Goal: Task Accomplishment & Management: Manage account settings

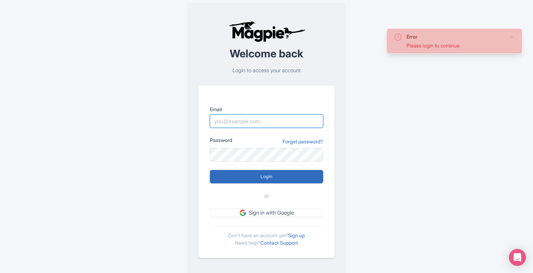
type input "[EMAIL_ADDRESS][DOMAIN_NAME]"
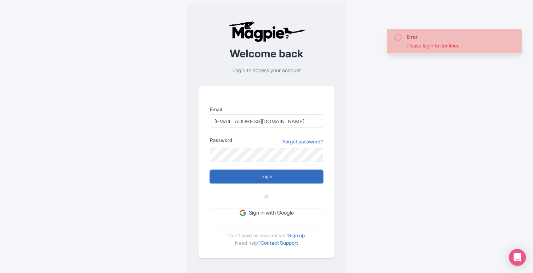
click at [231, 173] on input "Login" at bounding box center [266, 176] width 113 height 13
type input "Logging in..."
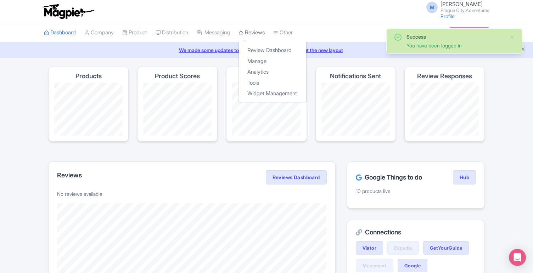
click at [257, 35] on link "Reviews" at bounding box center [251, 32] width 26 height 19
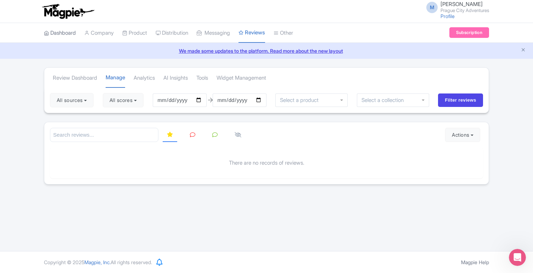
click at [70, 32] on link "Dashboard" at bounding box center [60, 32] width 32 height 19
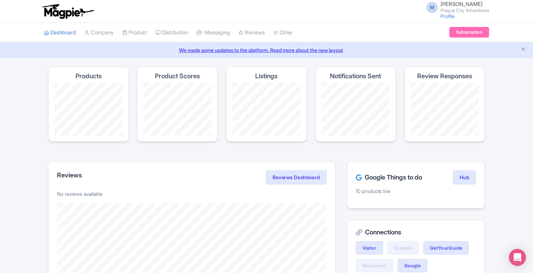
click at [102, 33] on link "Company" at bounding box center [98, 32] width 29 height 19
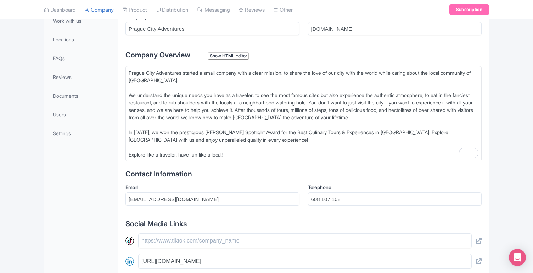
scroll to position [194, 0]
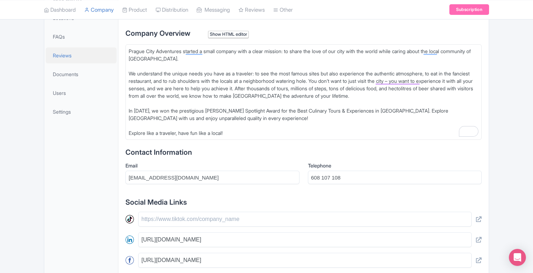
click at [62, 58] on span "Reviews" at bounding box center [62, 55] width 19 height 7
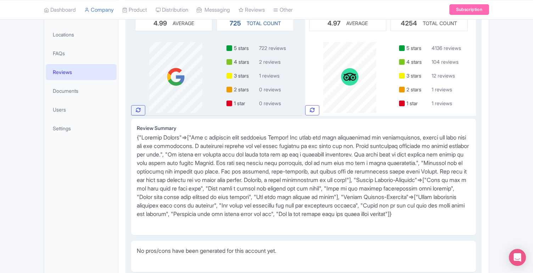
scroll to position [234, 0]
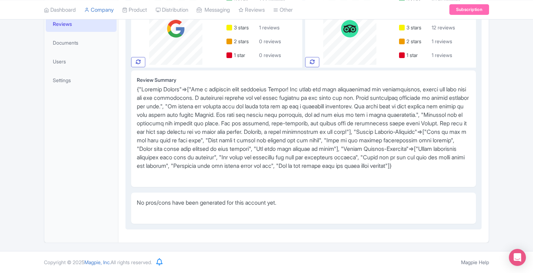
click at [251, 129] on span at bounding box center [303, 128] width 332 height 84
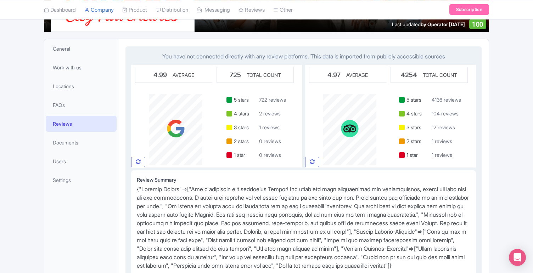
scroll to position [134, 0]
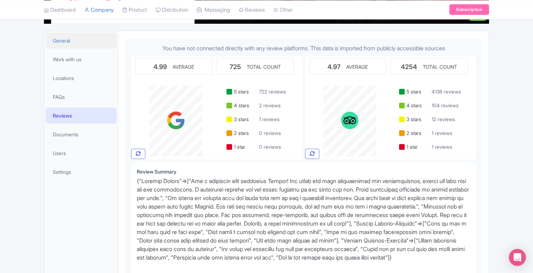
click at [63, 44] on span "General" at bounding box center [61, 40] width 17 height 7
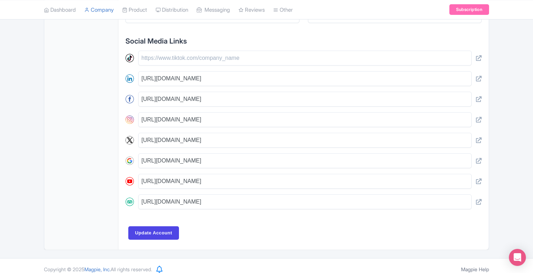
scroll to position [362, 0]
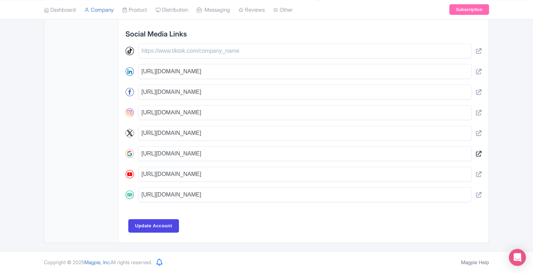
click at [480, 154] on icon at bounding box center [479, 154] width 6 height 6
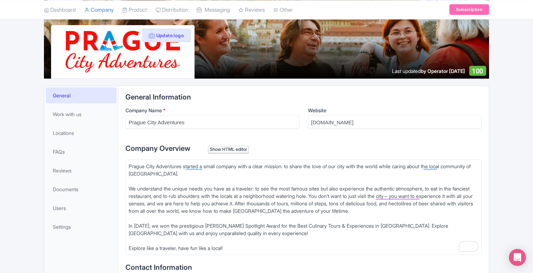
scroll to position [74, 0]
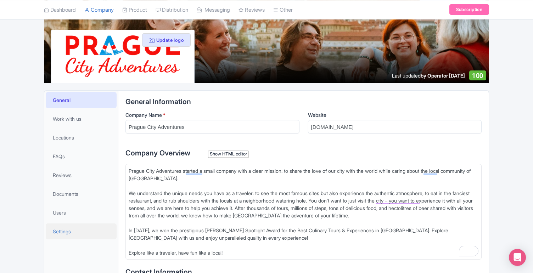
click at [66, 230] on span "Settings" at bounding box center [62, 231] width 18 height 7
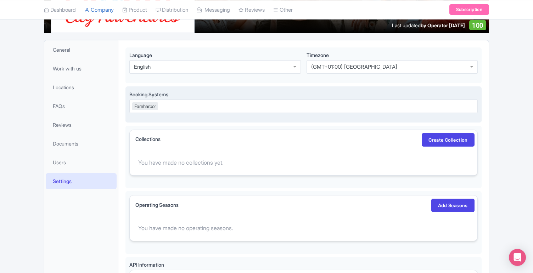
scroll to position [125, 0]
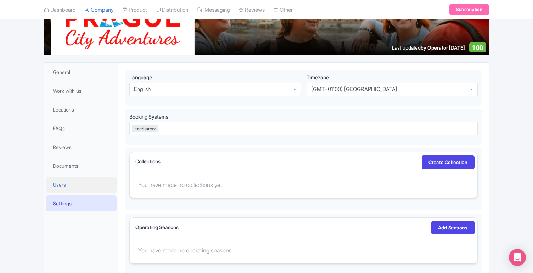
click at [57, 187] on span "Users" at bounding box center [59, 184] width 13 height 7
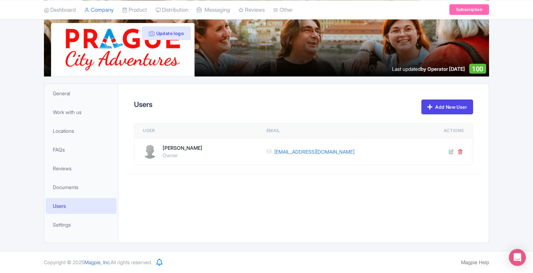
scroll to position [81, 0]
click at [60, 170] on span "Reviews" at bounding box center [62, 168] width 19 height 7
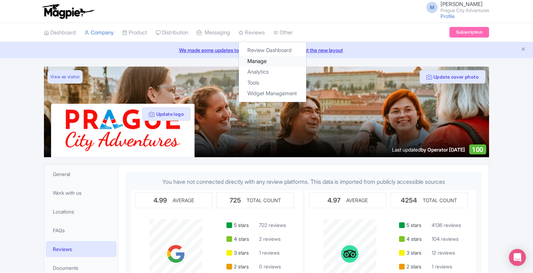
click at [259, 63] on link "Manage" at bounding box center [272, 61] width 67 height 11
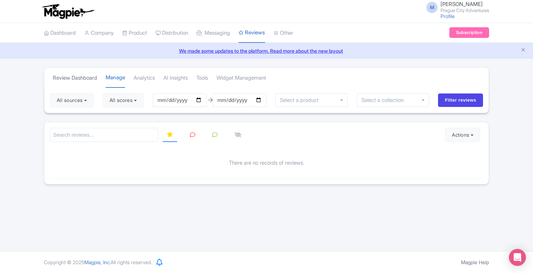
click at [83, 76] on link "Review Dashboard" at bounding box center [75, 77] width 44 height 19
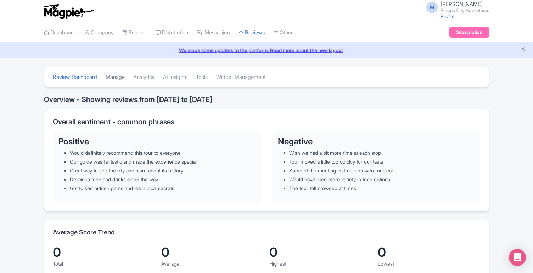
click at [116, 79] on link "Manage" at bounding box center [115, 77] width 19 height 19
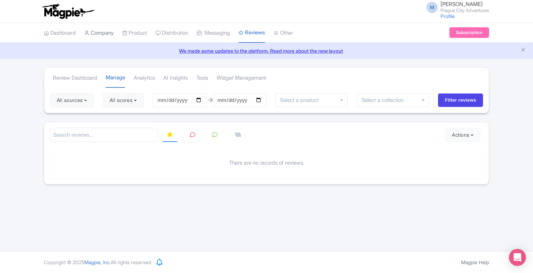
click at [101, 33] on link "Company" at bounding box center [98, 32] width 29 height 19
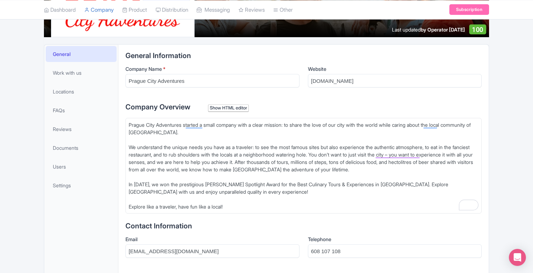
scroll to position [120, 0]
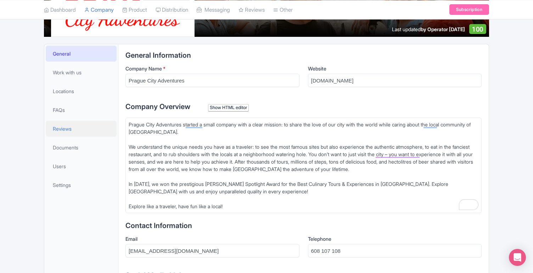
click at [65, 130] on span "Reviews" at bounding box center [62, 128] width 19 height 7
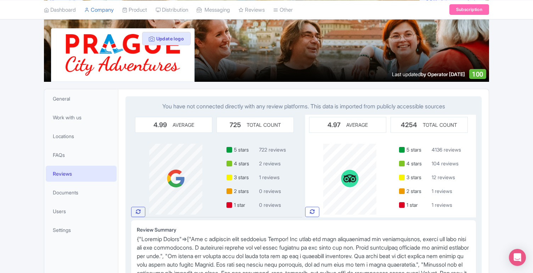
scroll to position [75, 0]
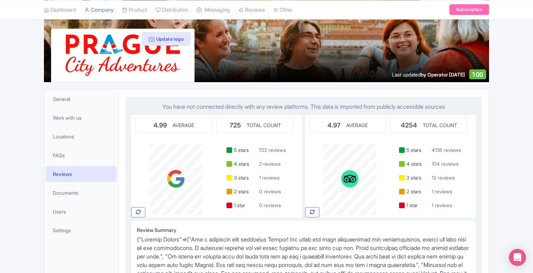
drag, startPoint x: 153, startPoint y: 106, endPoint x: 455, endPoint y: 109, distance: 301.9
click at [455, 109] on p "You have not connected directly with any review platforms. This data is importe…" at bounding box center [303, 106] width 345 height 9
copy p "You have not connected directly with any review platforms. This data is importe…"
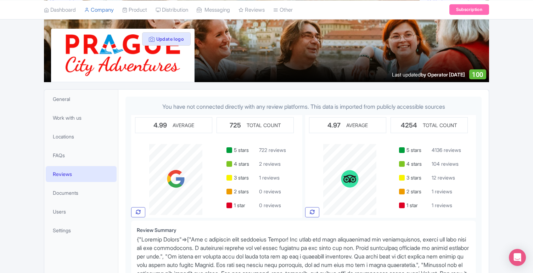
copy p "You have not connected directly with any review platforms. This data is importe…"
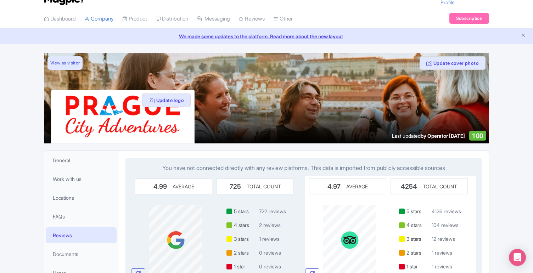
scroll to position [0, 0]
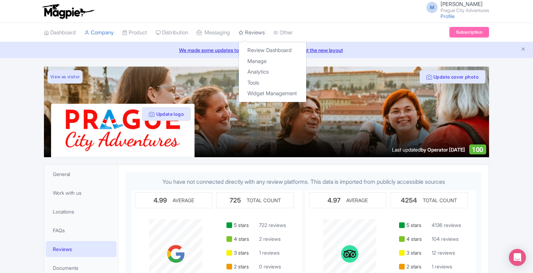
click at [256, 31] on link "Reviews" at bounding box center [251, 32] width 26 height 19
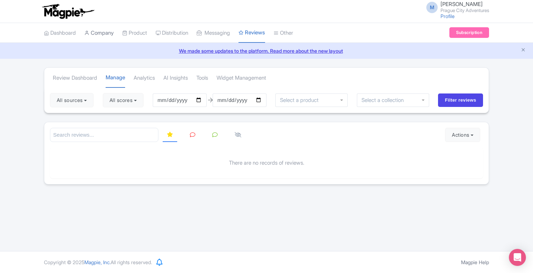
click at [108, 31] on link "Company" at bounding box center [98, 32] width 29 height 19
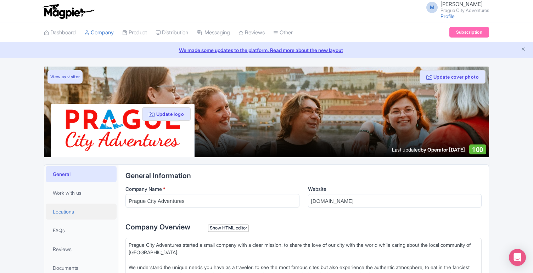
click at [67, 210] on span "Locations" at bounding box center [63, 211] width 21 height 7
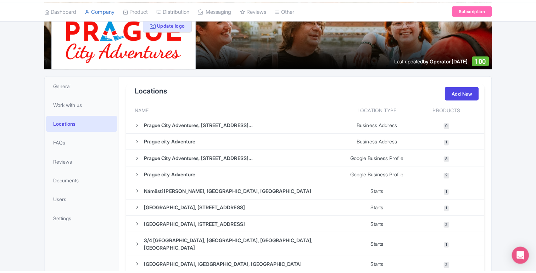
scroll to position [73, 0]
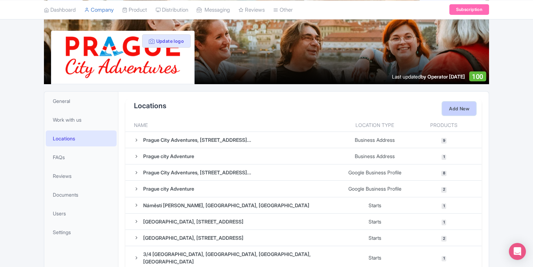
click at [455, 111] on link "Add New" at bounding box center [459, 108] width 34 height 13
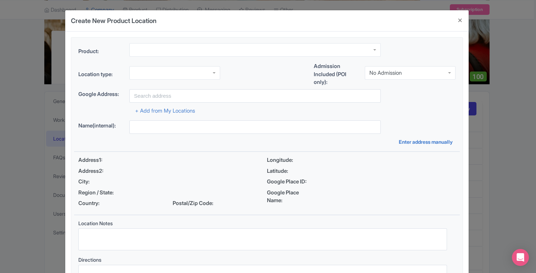
click at [152, 50] on div at bounding box center [254, 49] width 251 height 13
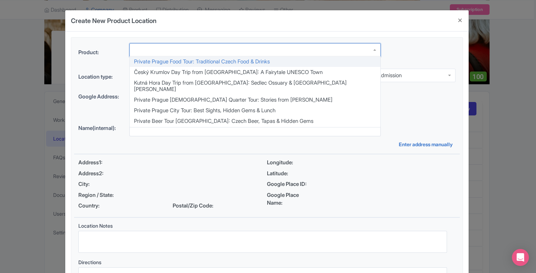
click at [95, 58] on div "Product: Private Prague Food Tour: Traditional Czech Food & Drinks Český Krumlo…" at bounding box center [266, 54] width 385 height 22
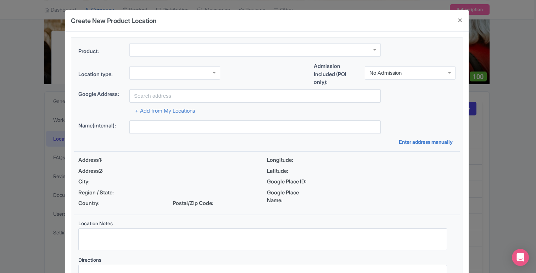
click at [156, 74] on div at bounding box center [174, 72] width 91 height 13
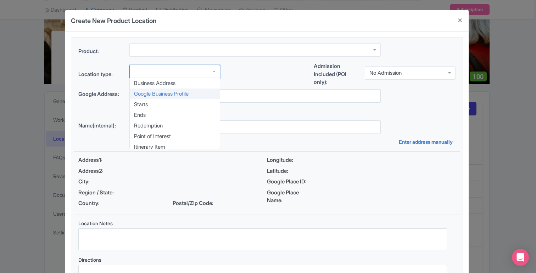
scroll to position [4, 0]
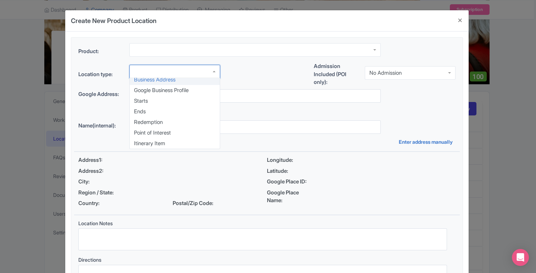
click at [97, 58] on div "Product: Private Prague Food Tour: Traditional Czech Food & Drinks Český Krumlo…" at bounding box center [266, 52] width 385 height 19
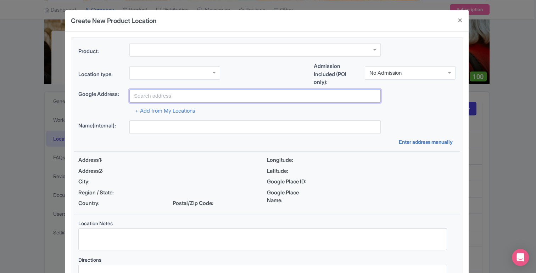
click at [169, 96] on input "text" at bounding box center [254, 95] width 251 height 13
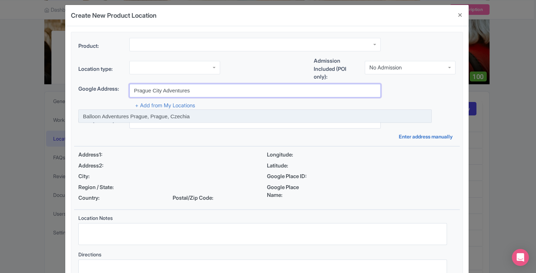
scroll to position [0, 0]
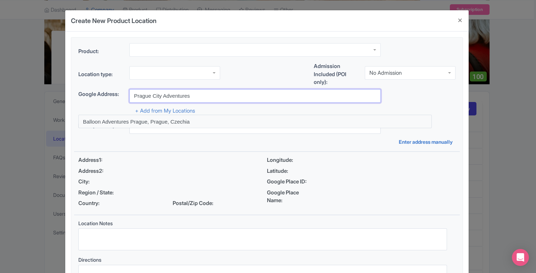
type input "Prague City Adventures"
click at [122, 151] on div at bounding box center [266, 151] width 385 height 1
click at [419, 141] on link "Enter address manually" at bounding box center [427, 141] width 57 height 7
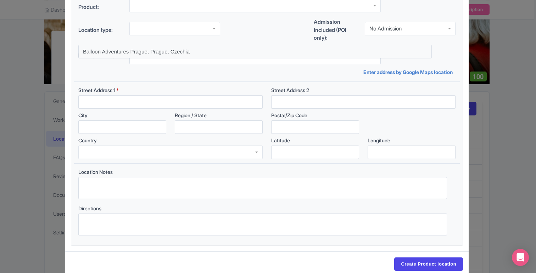
scroll to position [43, 0]
click at [205, 69] on div "Name(internal): Enter address by Google Maps location" at bounding box center [266, 64] width 385 height 25
click at [203, 42] on div "Location type: Business Address Google Business Profile Starts Ends Redemption …" at bounding box center [266, 32] width 385 height 27
click at [187, 61] on input "text" at bounding box center [254, 58] width 251 height 13
click at [136, 73] on div "Name(internal): Enter address by Google Maps location" at bounding box center [266, 64] width 385 height 25
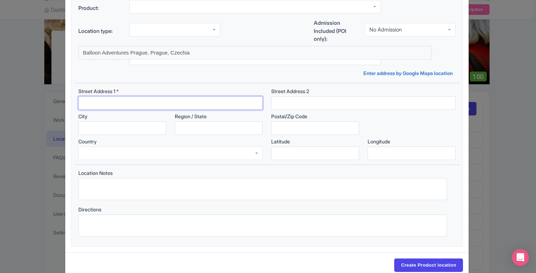
click at [123, 107] on input "Street Address 1 *" at bounding box center [170, 102] width 184 height 13
paste input "Purkyňova 74/2, 110 00 Nové Město"
drag, startPoint x: 171, startPoint y: 104, endPoint x: 122, endPoint y: 103, distance: 48.9
click at [122, 103] on input "Purkyňova 74/2, 110 00 Nové Město" at bounding box center [170, 102] width 184 height 13
type input "Purkyňova 74/2"
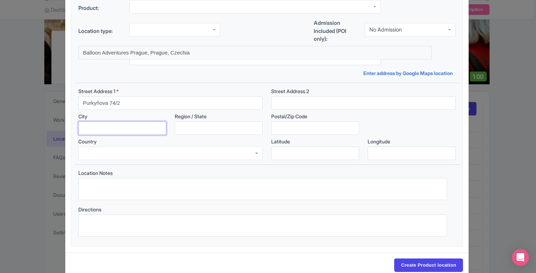
click at [117, 126] on input "City" at bounding box center [122, 128] width 88 height 13
type input "P"
click at [214, 143] on div "Country" at bounding box center [170, 149] width 193 height 22
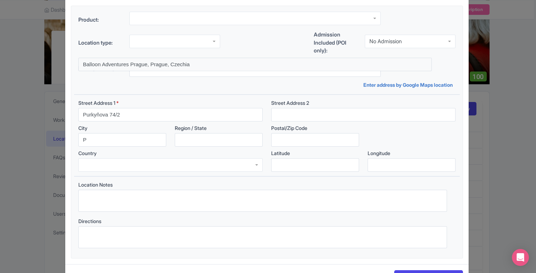
scroll to position [23, 0]
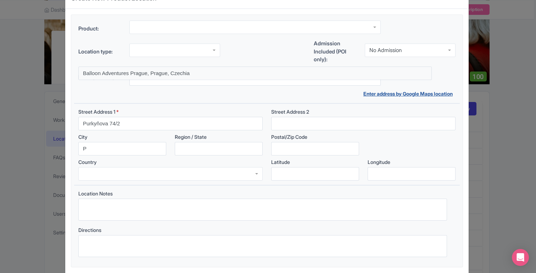
click at [381, 92] on link "Enter address by Google Maps location" at bounding box center [409, 93] width 92 height 7
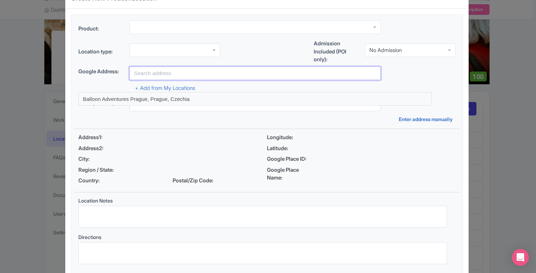
click at [168, 73] on input "text" at bounding box center [254, 73] width 251 height 13
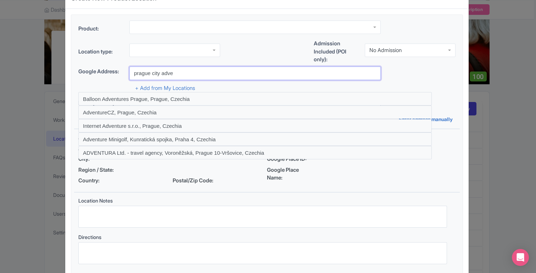
type input "prague city adve"
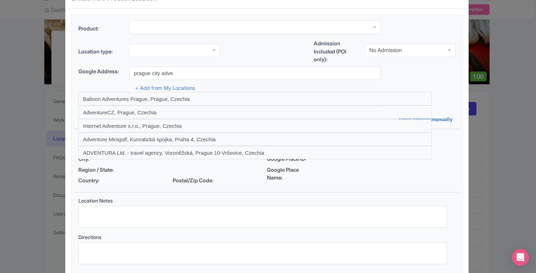
click at [96, 83] on div "+ Add from My Locations" at bounding box center [266, 86] width 377 height 12
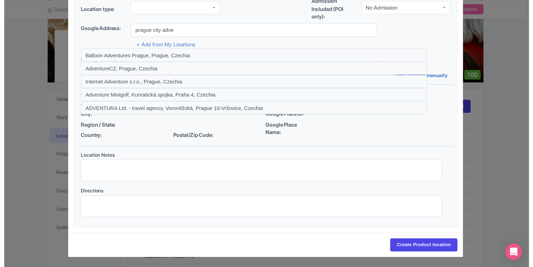
scroll to position [0, 0]
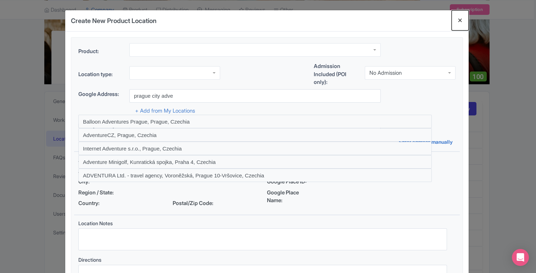
click at [460, 20] on button "Close" at bounding box center [459, 20] width 17 height 20
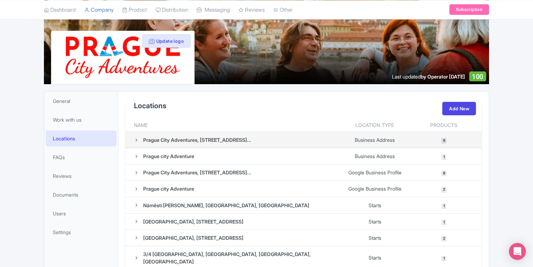
click at [243, 138] on div "Prague City Adventures, Purkyňova 74/2, Nové Město, 110 00 Praha..." at bounding box center [197, 139] width 108 height 7
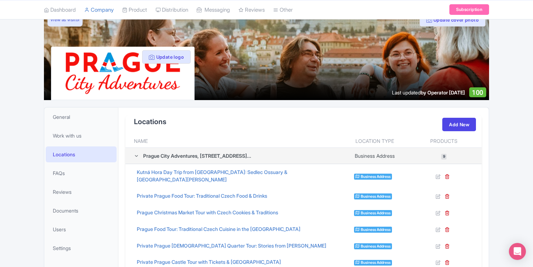
scroll to position [35, 0]
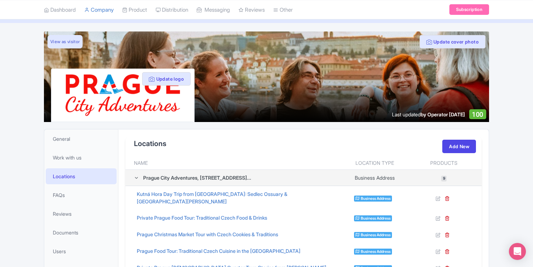
click at [137, 176] on icon at bounding box center [136, 178] width 5 height 5
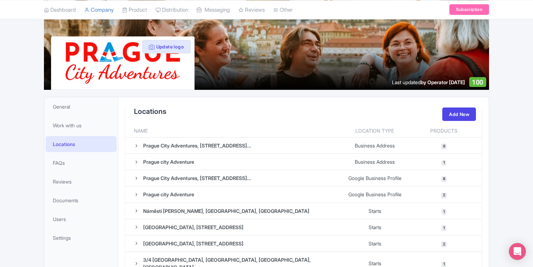
scroll to position [71, 0]
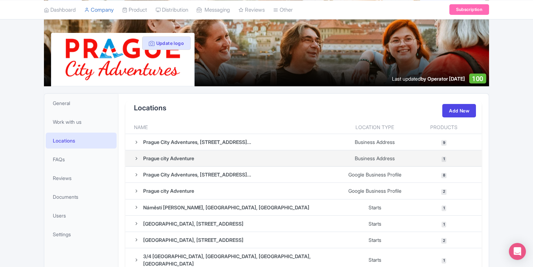
click at [445, 157] on span "1" at bounding box center [443, 160] width 4 height 6
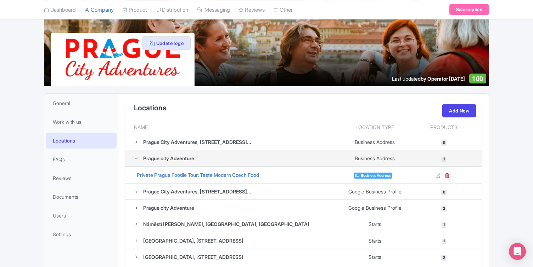
click at [136, 159] on icon at bounding box center [136, 158] width 5 height 5
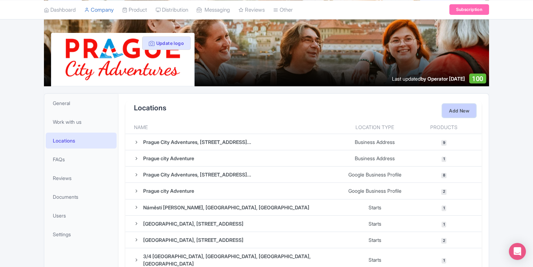
click at [456, 114] on link "Add New" at bounding box center [459, 110] width 34 height 13
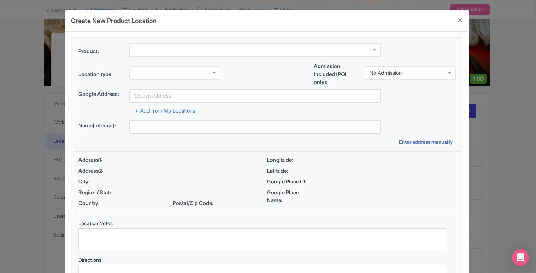
click at [148, 77] on div at bounding box center [174, 72] width 91 height 13
click at [151, 96] on input "text" at bounding box center [254, 95] width 251 height 13
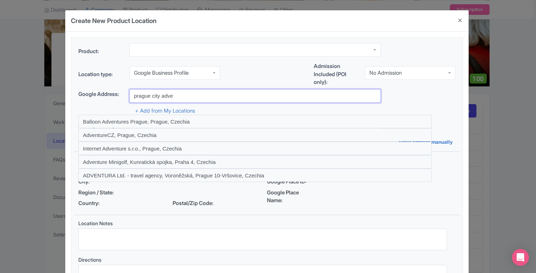
click at [148, 98] on input "prague city adve" at bounding box center [254, 95] width 251 height 13
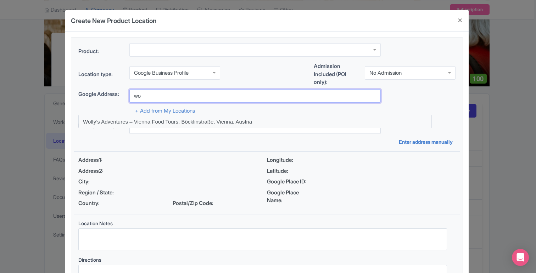
type input "w"
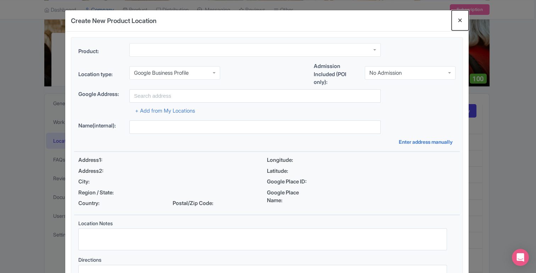
click at [461, 18] on button "Close" at bounding box center [459, 20] width 17 height 20
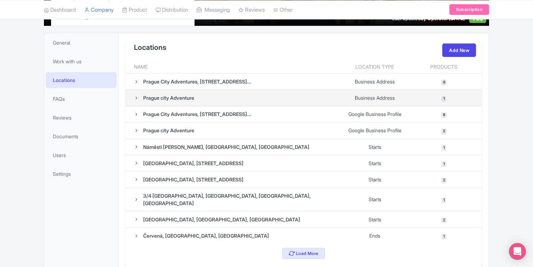
scroll to position [128, 0]
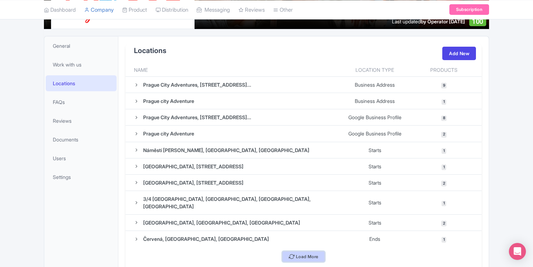
click at [310, 252] on button "Load More" at bounding box center [303, 257] width 43 height 11
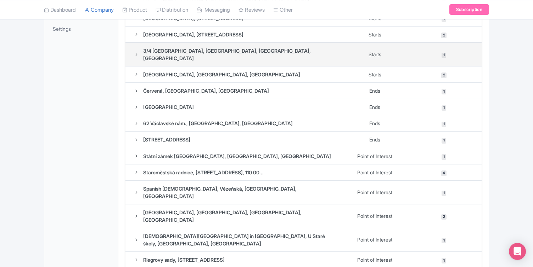
scroll to position [332, 0]
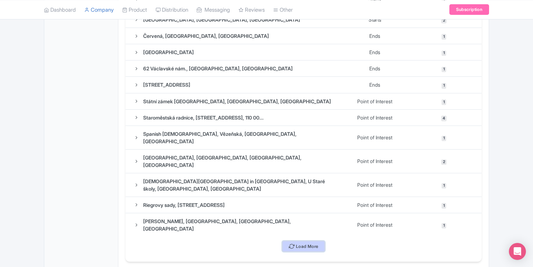
click at [311, 241] on button "Load More" at bounding box center [303, 246] width 43 height 11
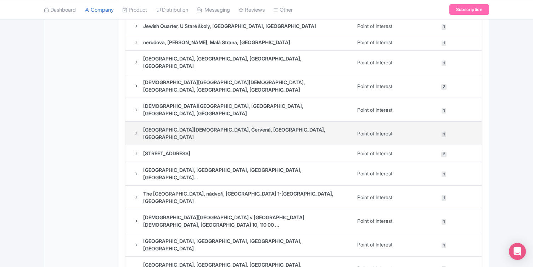
scroll to position [821, 0]
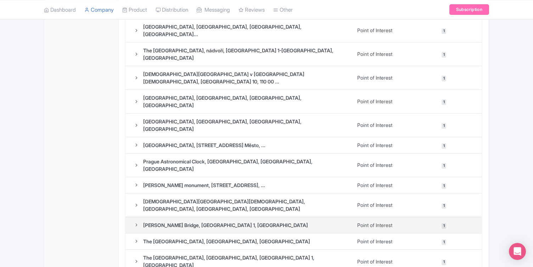
scroll to position [984, 0]
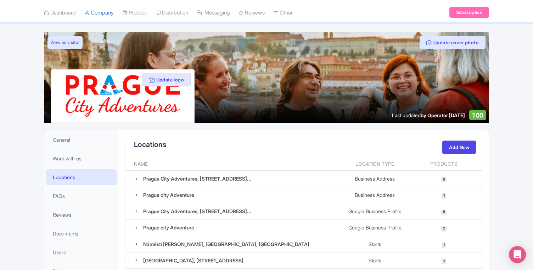
scroll to position [39, 0]
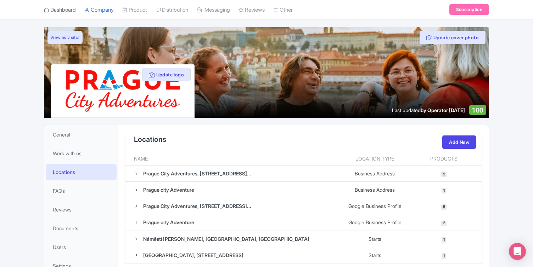
click at [64, 5] on link "Dashboard" at bounding box center [60, 9] width 32 height 19
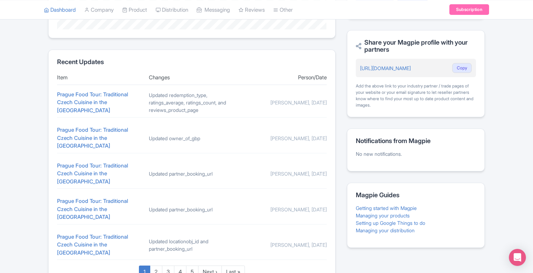
scroll to position [279, 0]
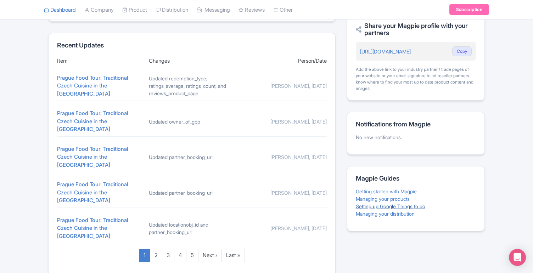
click at [365, 207] on link "Setting up Google Things to do" at bounding box center [390, 206] width 69 height 6
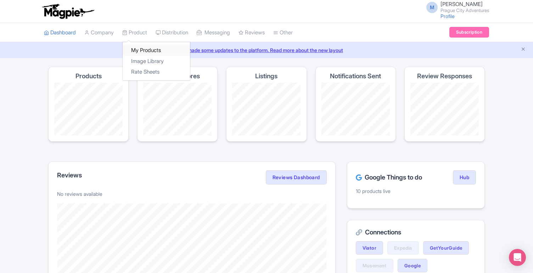
click at [138, 45] on link "My Products" at bounding box center [156, 50] width 67 height 11
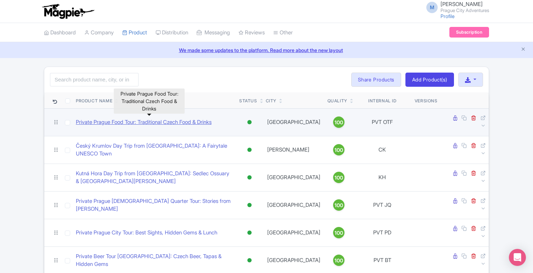
click at [129, 123] on link "Private Prague Food Tour: Traditional Czech Food & Drinks" at bounding box center [144, 122] width 136 height 8
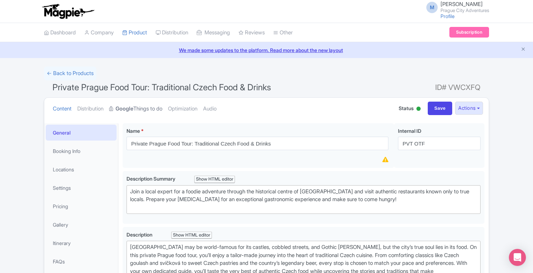
click at [146, 108] on link "Google Things to do" at bounding box center [135, 109] width 53 height 22
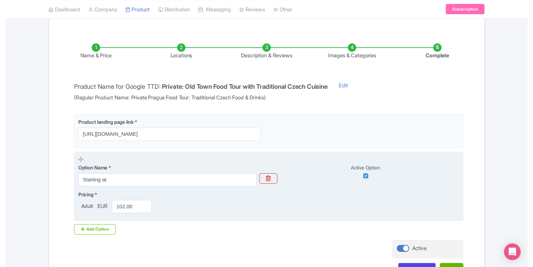
scroll to position [112, 0]
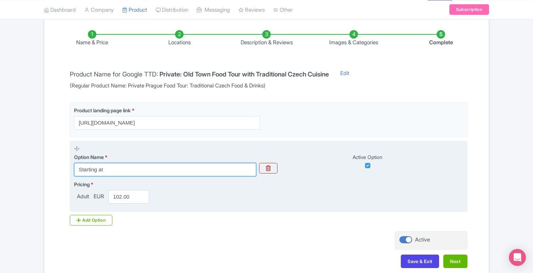
click at [108, 170] on input "Starting at" at bounding box center [165, 169] width 182 height 13
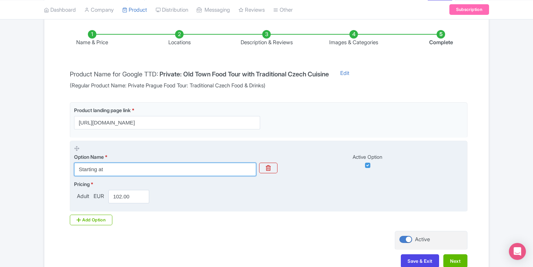
paste input "Private Tour – 1 Adul"
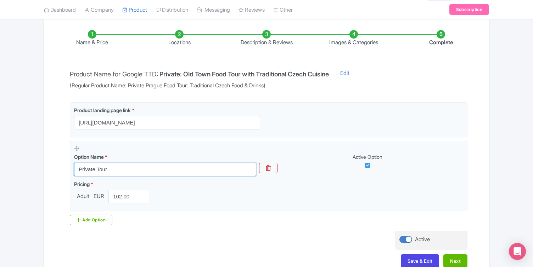
type input "Private Tour"
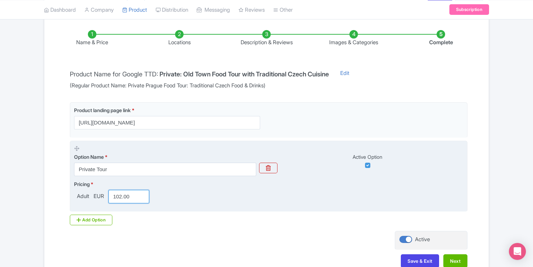
click at [133, 197] on input "102.00" at bounding box center [128, 196] width 41 height 13
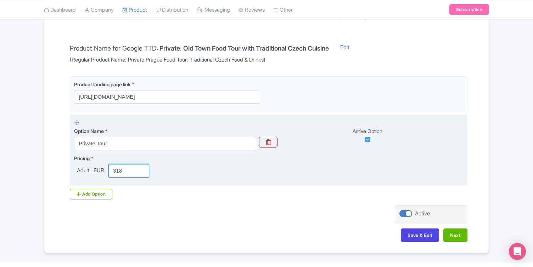
scroll to position [151, 0]
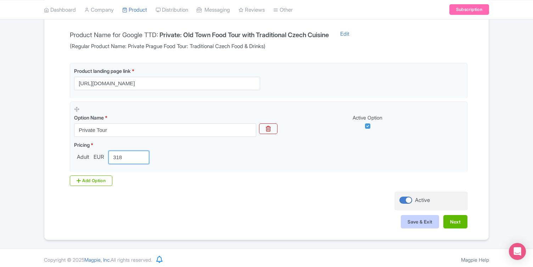
type input "318"
click at [429, 221] on button "Save & Exit" at bounding box center [420, 221] width 38 height 13
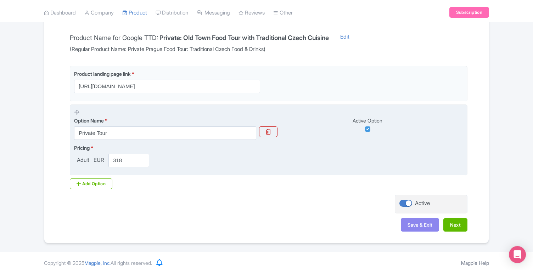
scroll to position [148, 0]
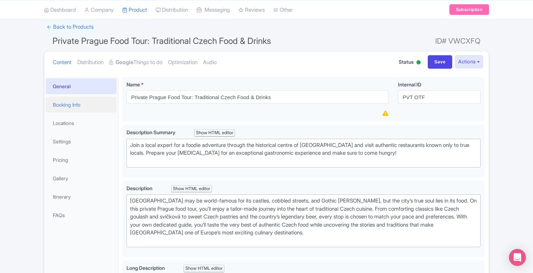
scroll to position [67, 0]
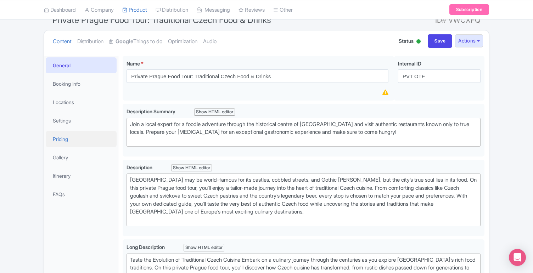
click at [58, 139] on link "Pricing" at bounding box center [81, 139] width 71 height 16
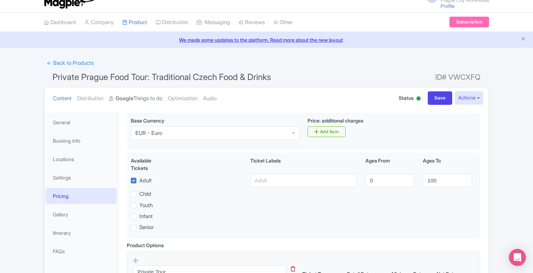
scroll to position [0, 0]
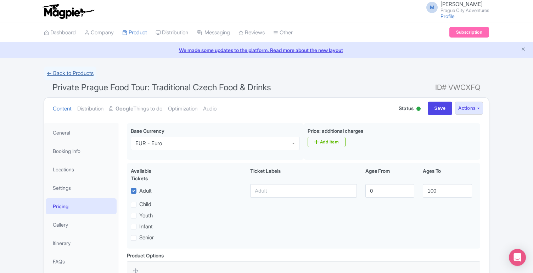
click at [79, 72] on link "← Back to Products" at bounding box center [70, 74] width 52 height 14
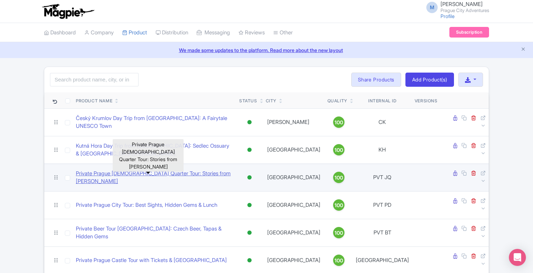
click at [136, 171] on link "Private Prague [DEMOGRAPHIC_DATA] Quarter Tour: Stories from [PERSON_NAME]" at bounding box center [155, 178] width 158 height 16
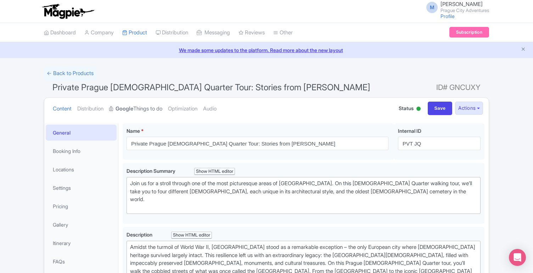
click at [156, 108] on link "Google Things to do" at bounding box center [135, 109] width 53 height 22
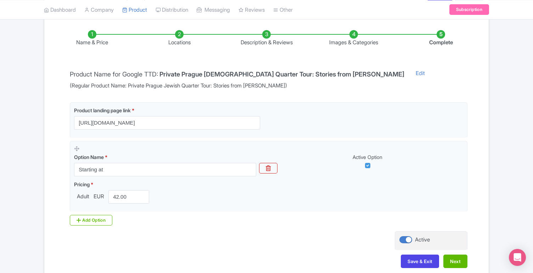
scroll to position [148, 0]
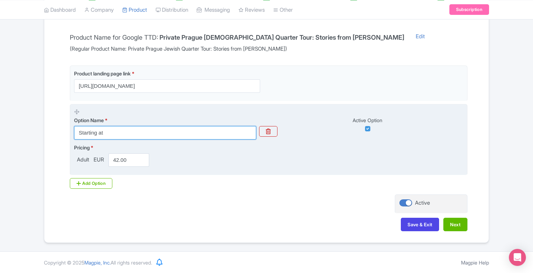
click at [108, 134] on input "Starting at" at bounding box center [165, 132] width 182 height 13
type input "`"
type input "Private Tour"
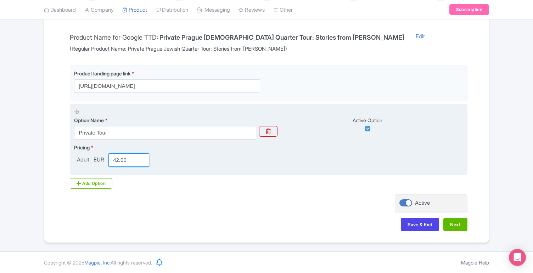
click at [130, 158] on input "42.00" at bounding box center [128, 159] width 41 height 13
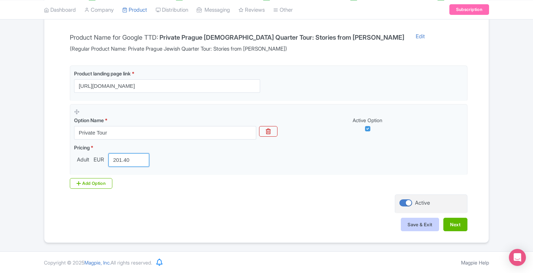
type input "201.40"
click at [418, 227] on button "Save & Exit" at bounding box center [420, 224] width 38 height 13
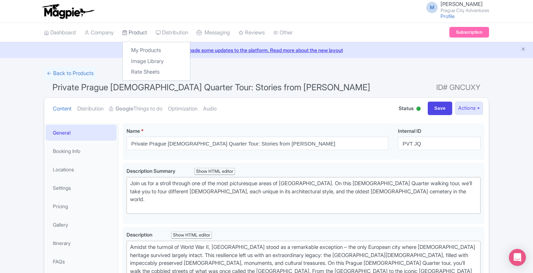
click at [141, 31] on link "Product" at bounding box center [134, 32] width 25 height 19
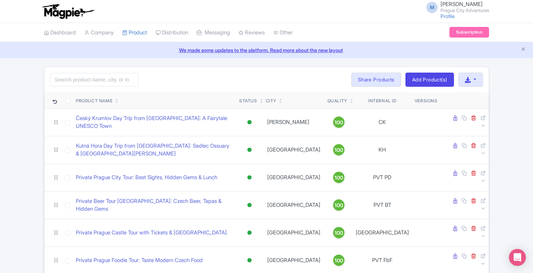
scroll to position [7, 0]
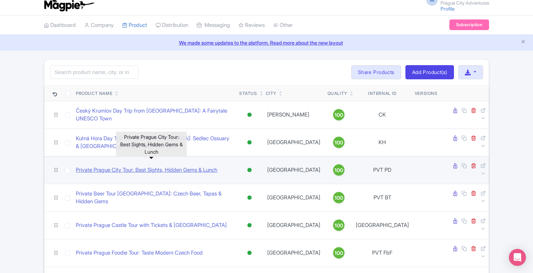
click at [130, 166] on link "Private Prague City Tour: Best Sights, Hidden Gems & Lunch" at bounding box center [146, 170] width 141 height 8
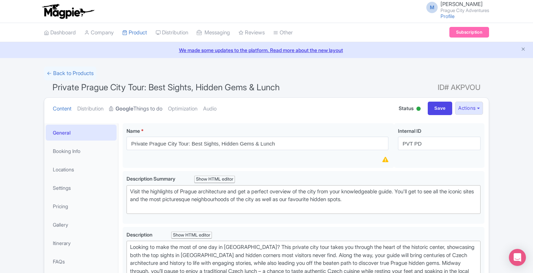
click at [154, 107] on link "Google Things to do" at bounding box center [135, 109] width 53 height 22
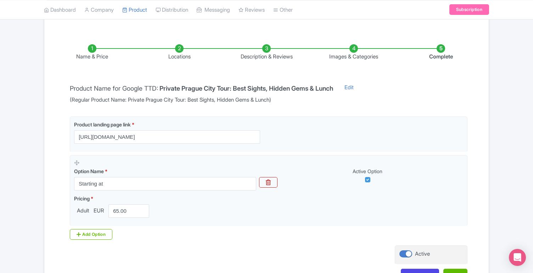
scroll to position [148, 0]
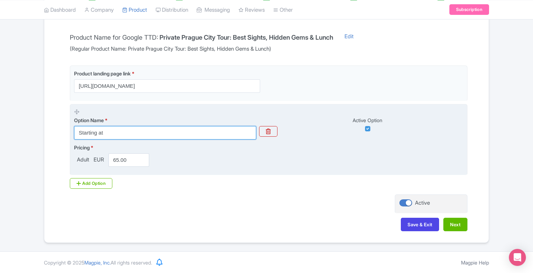
click at [107, 131] on input "Starting at" at bounding box center [165, 132] width 182 height 13
type input "`"
type input "Private Tour"
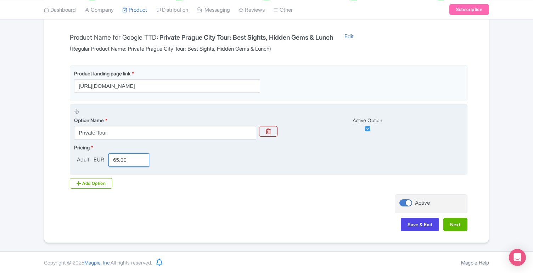
click at [125, 159] on input "65.00" at bounding box center [128, 159] width 41 height 13
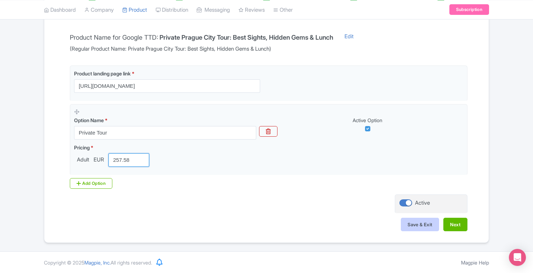
type input "257.58"
click at [419, 222] on button "Save & Exit" at bounding box center [420, 224] width 38 height 13
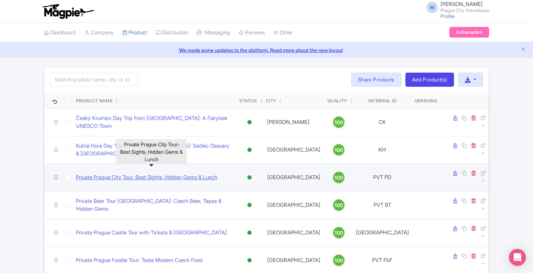
click at [122, 174] on link "Private Prague City Tour: Best Sights, Hidden Gems & Lunch" at bounding box center [146, 178] width 141 height 8
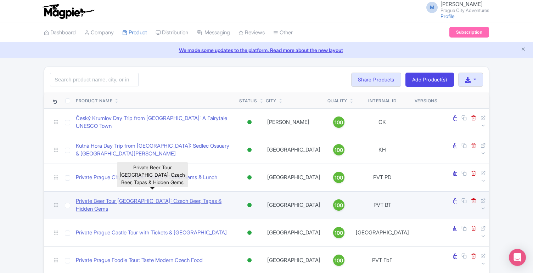
click at [107, 197] on link "Private Beer Tour [GEOGRAPHIC_DATA]: Czech Beer, Tapas & Hidden Gems" at bounding box center [155, 205] width 158 height 16
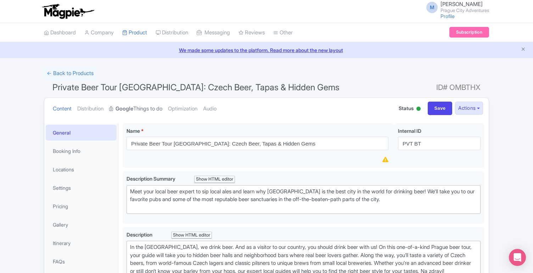
click at [154, 106] on link "Google Things to do" at bounding box center [135, 109] width 53 height 22
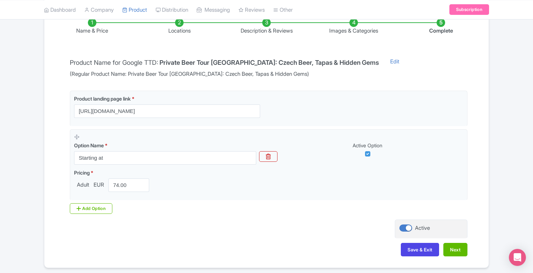
scroll to position [148, 0]
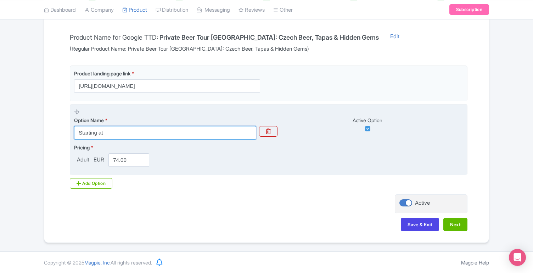
click at [126, 133] on input "Starting at" at bounding box center [165, 132] width 182 height 13
type input "Private Tour"
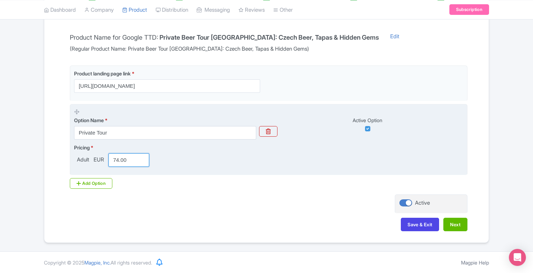
click at [129, 158] on input "74.00" at bounding box center [128, 159] width 41 height 13
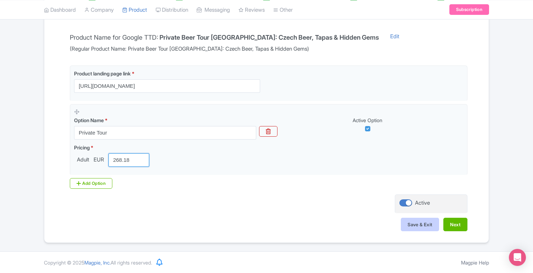
type input "268.18"
click at [411, 221] on button "Save & Exit" at bounding box center [420, 224] width 38 height 13
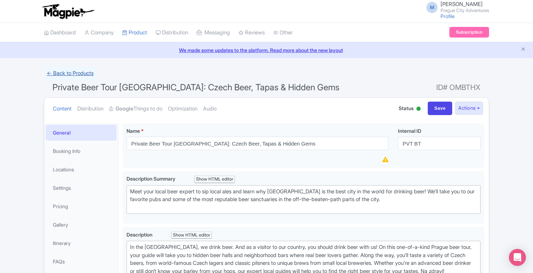
click at [77, 74] on link "← Back to Products" at bounding box center [70, 74] width 52 height 14
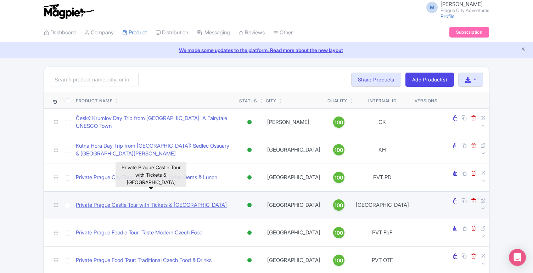
click at [118, 201] on link "Private Prague Castle Tour with Tickets & [GEOGRAPHIC_DATA]" at bounding box center [151, 205] width 151 height 8
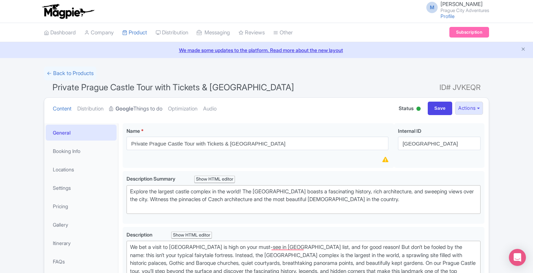
click at [133, 110] on strong "Google" at bounding box center [125, 109] width 18 height 8
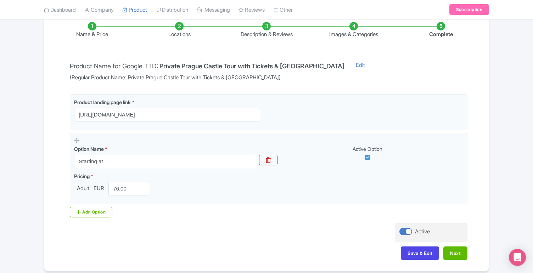
scroll to position [143, 0]
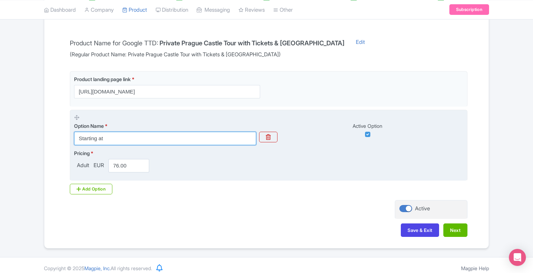
click at [112, 140] on input "Starting at" at bounding box center [165, 138] width 182 height 13
type input "Private Tour"
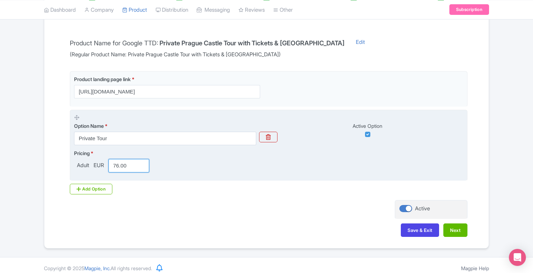
click at [127, 162] on input "76.00" at bounding box center [128, 165] width 41 height 13
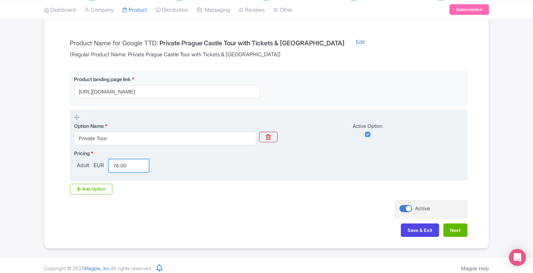
click at [127, 162] on input "76.00" at bounding box center [128, 165] width 41 height 13
paste input "245.92"
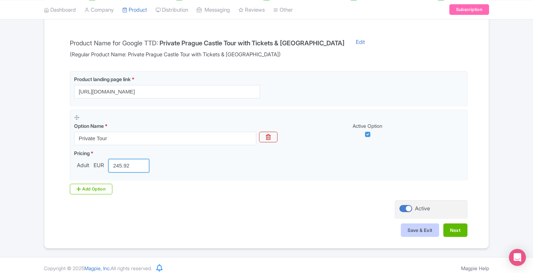
type input "245.92"
click at [404, 227] on button "Save & Exit" at bounding box center [420, 230] width 38 height 13
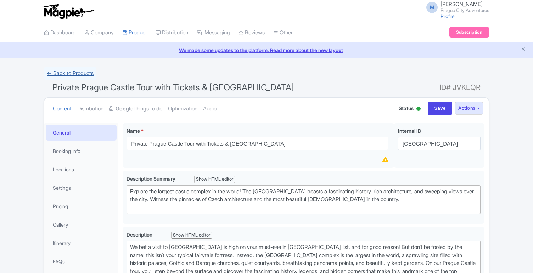
click at [74, 71] on link "← Back to Products" at bounding box center [70, 74] width 52 height 14
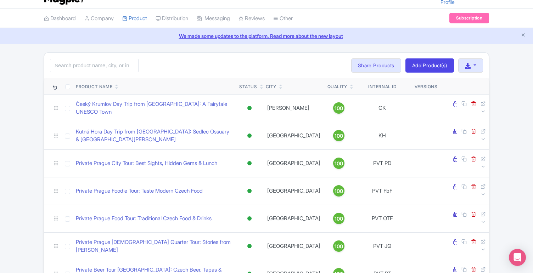
scroll to position [15, 0]
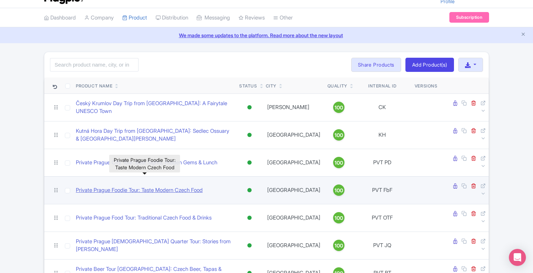
click at [139, 186] on link "Private Prague Foodie Tour: Taste Modern Czech Food" at bounding box center [139, 190] width 127 height 8
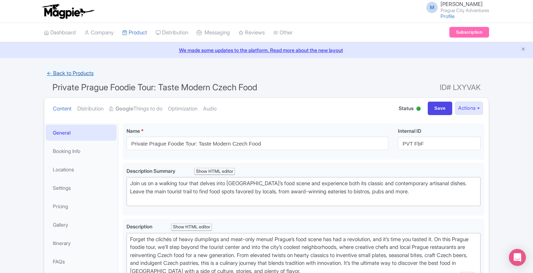
click at [90, 73] on link "← Back to Products" at bounding box center [70, 74] width 52 height 14
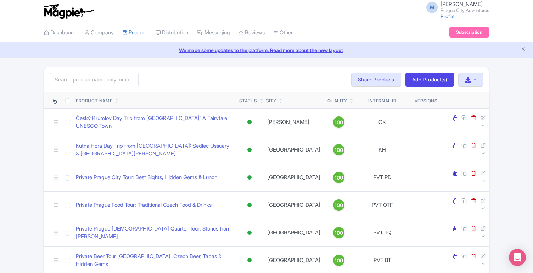
scroll to position [8, 0]
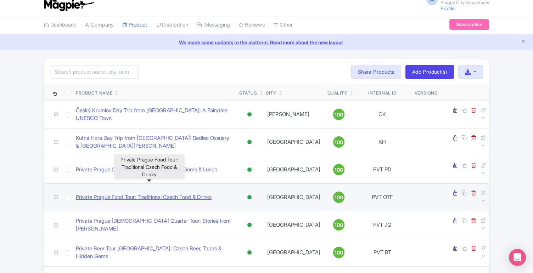
click at [136, 193] on link "Private Prague Food Tour: Traditional Czech Food & Drinks" at bounding box center [144, 197] width 136 height 8
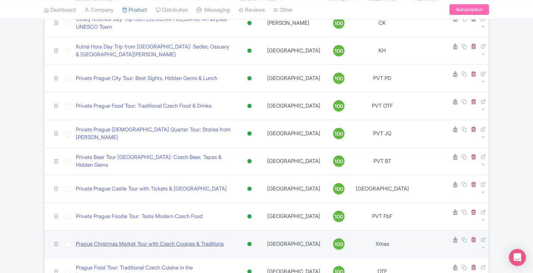
scroll to position [101, 0]
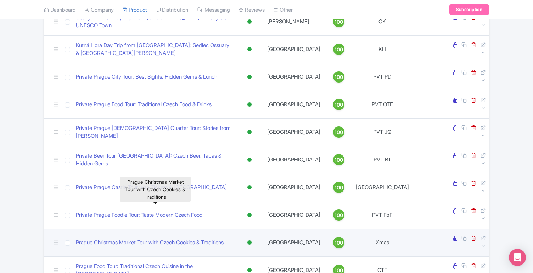
click at [133, 239] on link "Prague Christmas Market Tour with Czech Cookies & Traditions" at bounding box center [150, 243] width 148 height 8
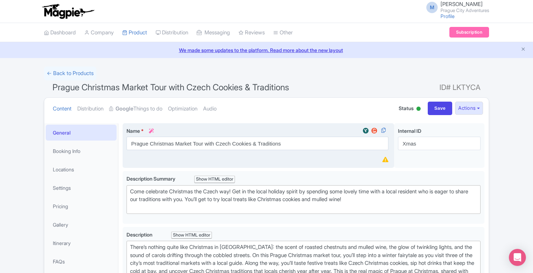
scroll to position [2, 0]
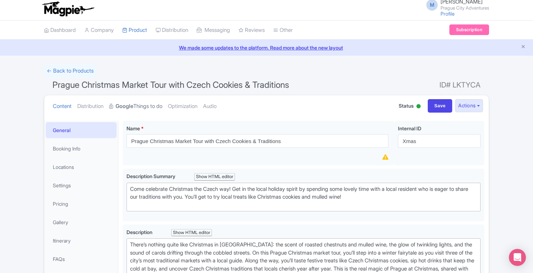
click at [151, 107] on link "Google Things to do" at bounding box center [135, 106] width 53 height 22
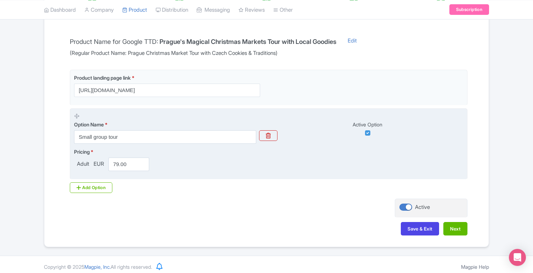
scroll to position [148, 0]
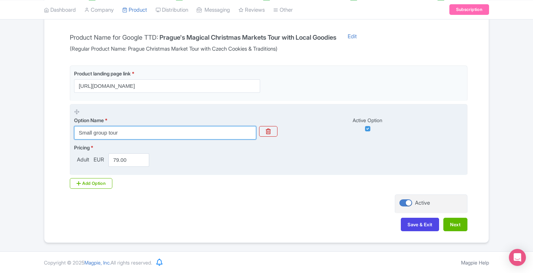
click at [114, 130] on input "Small group tour" at bounding box center [165, 132] width 182 height 13
type input "P"
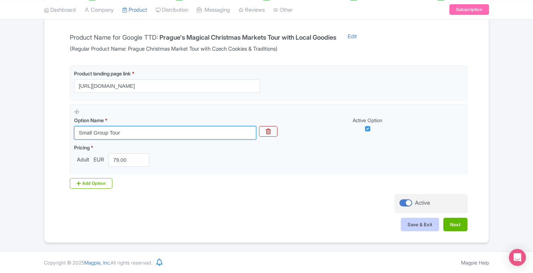
type input "Small Group Tour"
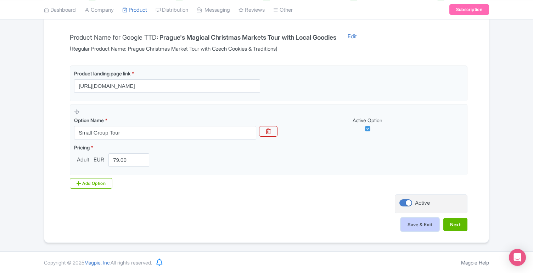
click at [406, 224] on button "Save & Exit" at bounding box center [420, 224] width 38 height 13
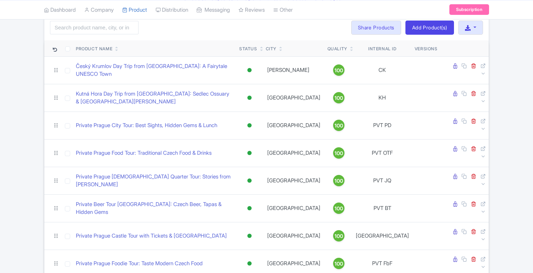
scroll to position [101, 0]
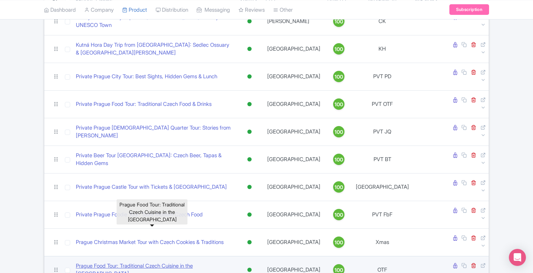
click at [137, 262] on link "Prague Food Tour: Traditional Czech Cuisine in the [GEOGRAPHIC_DATA]" at bounding box center [155, 270] width 158 height 16
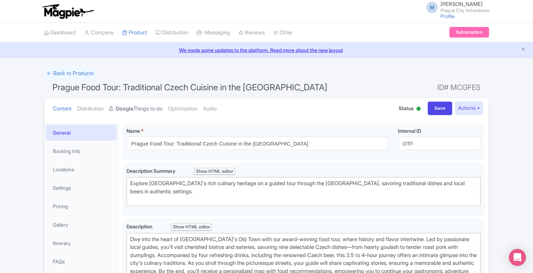
click at [147, 111] on link "Google Things to do" at bounding box center [135, 109] width 53 height 22
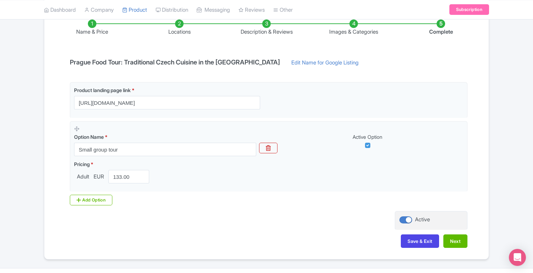
scroll to position [139, 0]
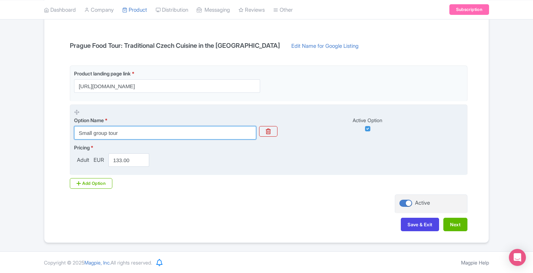
click at [97, 133] on input "Small group tour" at bounding box center [165, 132] width 182 height 13
type input "Small Group Tour"
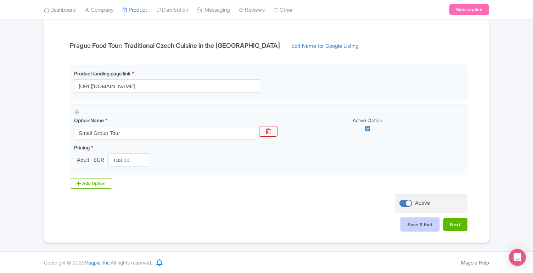
click at [414, 221] on button "Save & Exit" at bounding box center [420, 224] width 38 height 13
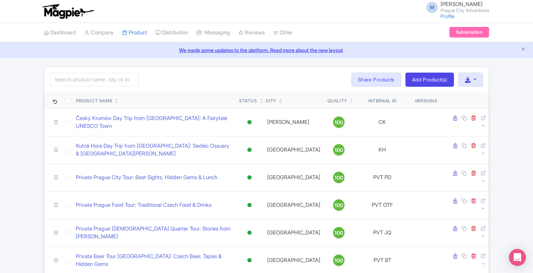
click at [143, 123] on link "Český Krumlov Day Trip from [GEOGRAPHIC_DATA]: A Fairytale UNESCO Town" at bounding box center [155, 122] width 158 height 16
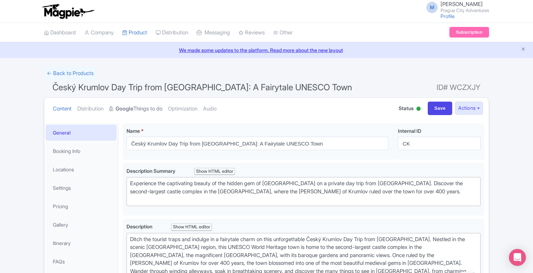
click at [140, 109] on link "Google Things to do" at bounding box center [135, 109] width 53 height 22
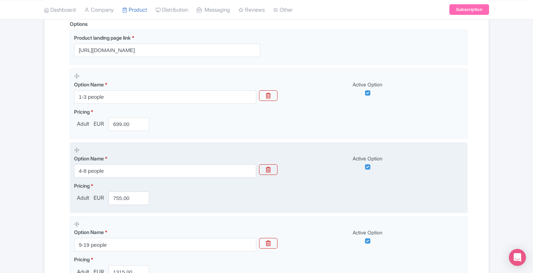
scroll to position [202, 0]
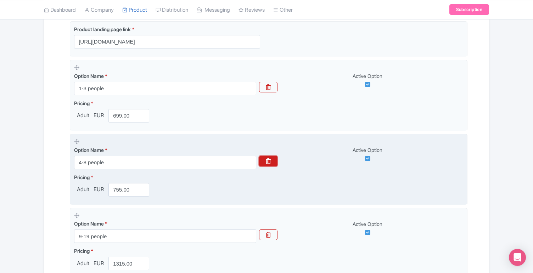
click at [273, 167] on button "button" at bounding box center [268, 161] width 18 height 11
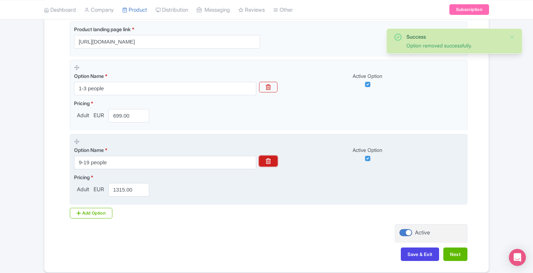
click at [261, 162] on button "button" at bounding box center [268, 161] width 18 height 11
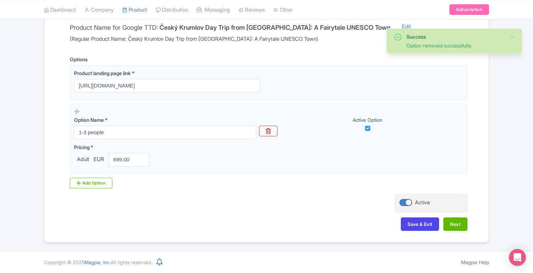
scroll to position [158, 0]
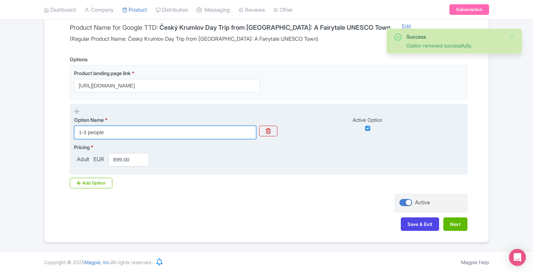
click at [104, 132] on input "1-3 people" at bounding box center [165, 132] width 182 height 13
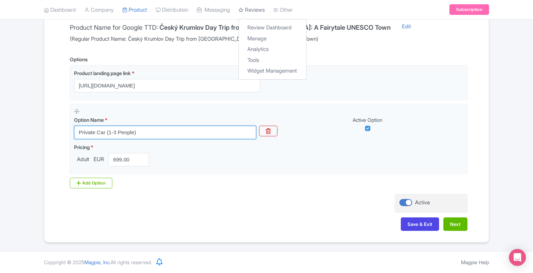
type input "Private Car (1-3 People)"
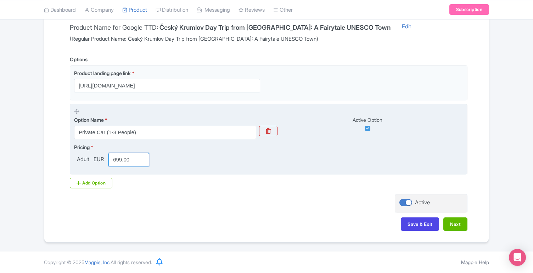
click at [132, 159] on input "699.00" at bounding box center [128, 159] width 41 height 13
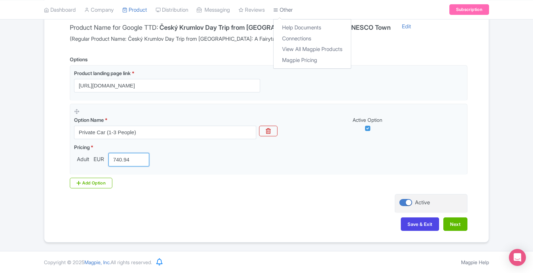
type input "740.94"
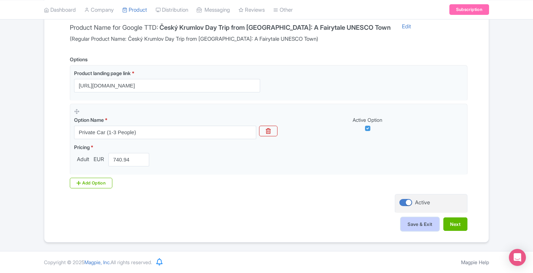
click at [423, 222] on button "Save & Exit" at bounding box center [420, 224] width 38 height 13
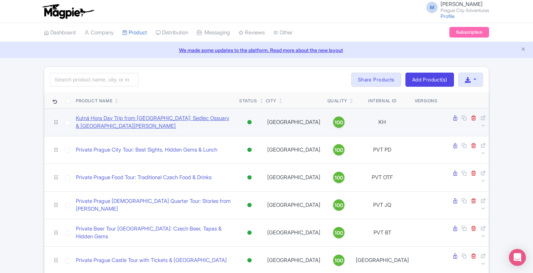
click at [113, 120] on link "Kutná Hora Day Trip from [GEOGRAPHIC_DATA]: Sedlec Ossuary & [GEOGRAPHIC_DATA][…" at bounding box center [155, 122] width 158 height 16
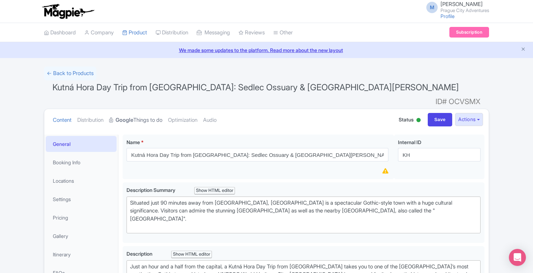
click at [150, 109] on link "Google Things to do" at bounding box center [135, 120] width 53 height 22
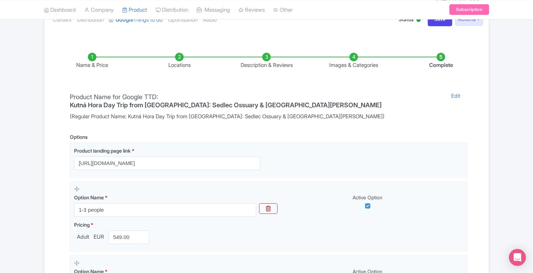
scroll to position [130, 0]
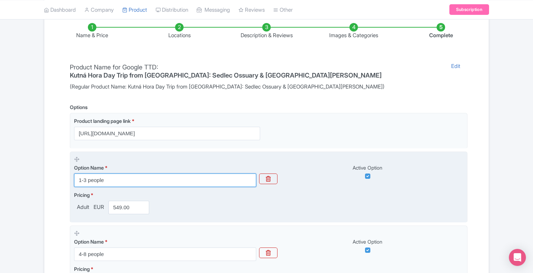
click at [114, 174] on input "1-3 people" at bounding box center [165, 180] width 182 height 13
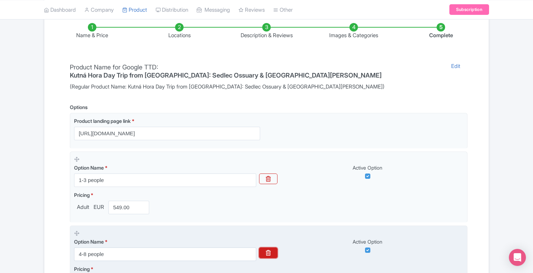
click at [266, 250] on icon "button" at bounding box center [268, 253] width 5 height 6
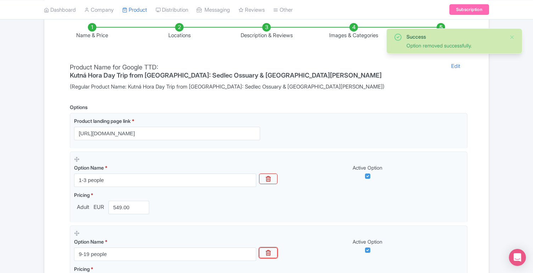
click at [266, 250] on icon "button" at bounding box center [268, 253] width 5 height 6
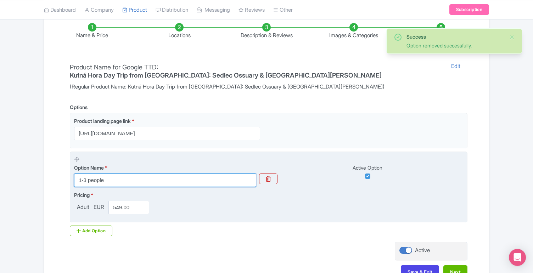
click at [146, 174] on input "1-3 people" at bounding box center [165, 180] width 182 height 13
type input "Private Car (1-3 People)"
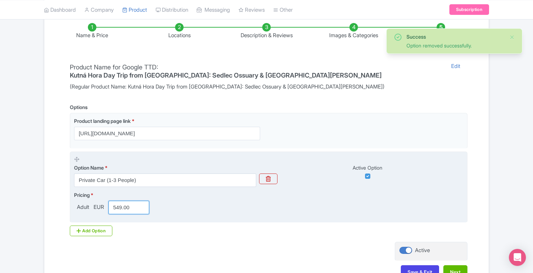
click at [129, 201] on input "549.00" at bounding box center [128, 207] width 41 height 13
paste input "81.94"
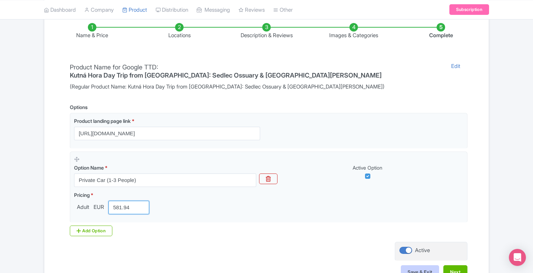
type input "581.94"
click at [427, 265] on button "Save & Exit" at bounding box center [420, 271] width 38 height 13
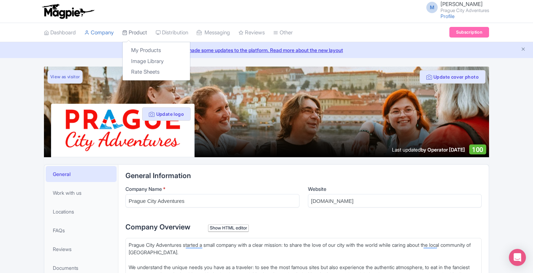
click at [142, 31] on link "Product" at bounding box center [134, 32] width 25 height 19
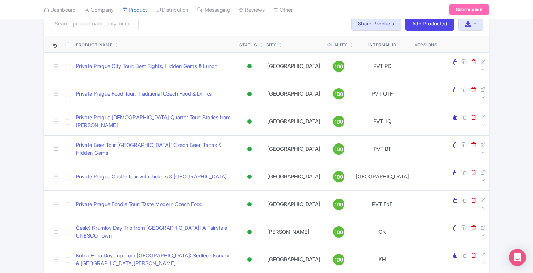
scroll to position [101, 0]
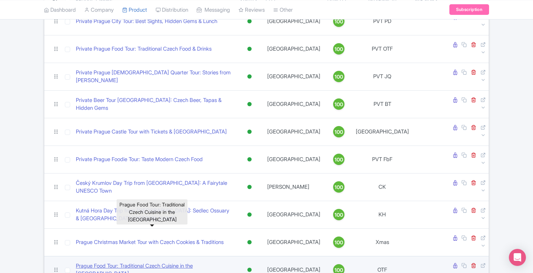
click at [135, 262] on link "Prague Food Tour: Traditional Czech Cuisine in the [GEOGRAPHIC_DATA]" at bounding box center [155, 270] width 158 height 16
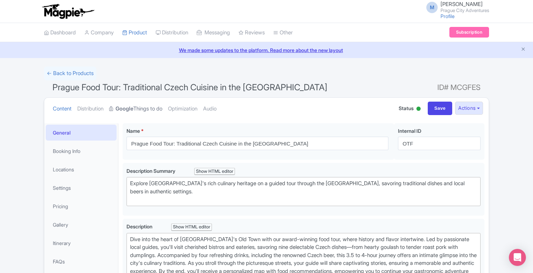
click at [153, 108] on link "Google Things to do" at bounding box center [135, 109] width 53 height 22
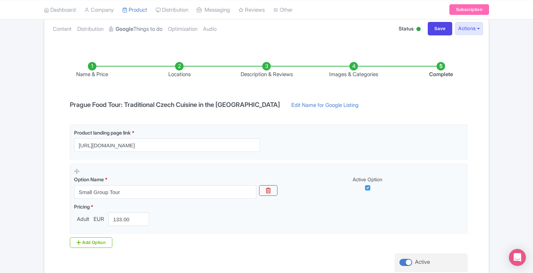
scroll to position [128, 0]
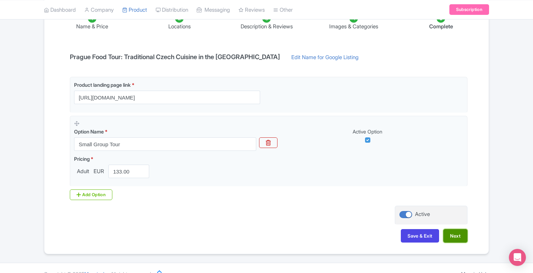
click at [448, 235] on button "Next" at bounding box center [455, 235] width 24 height 13
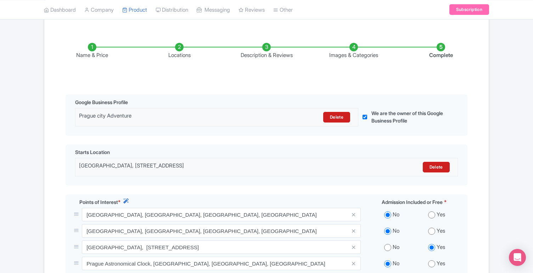
scroll to position [0, 0]
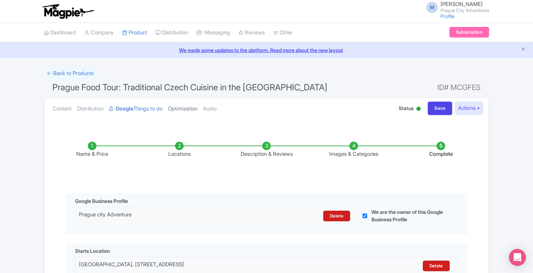
click at [195, 107] on link "Optimization" at bounding box center [182, 109] width 29 height 22
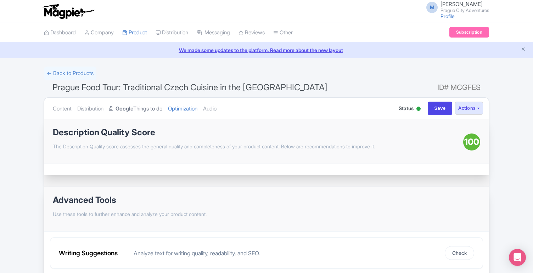
click at [141, 108] on link "Google Things to do" at bounding box center [135, 109] width 53 height 22
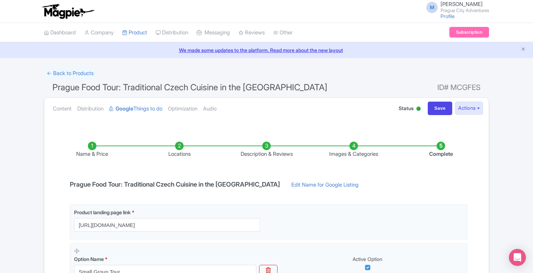
click at [274, 154] on li "Description & Reviews" at bounding box center [266, 150] width 87 height 17
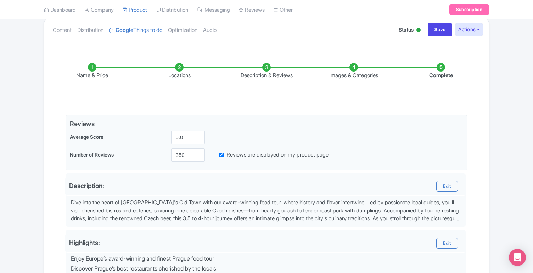
scroll to position [74, 0]
